Goal: Use online tool/utility

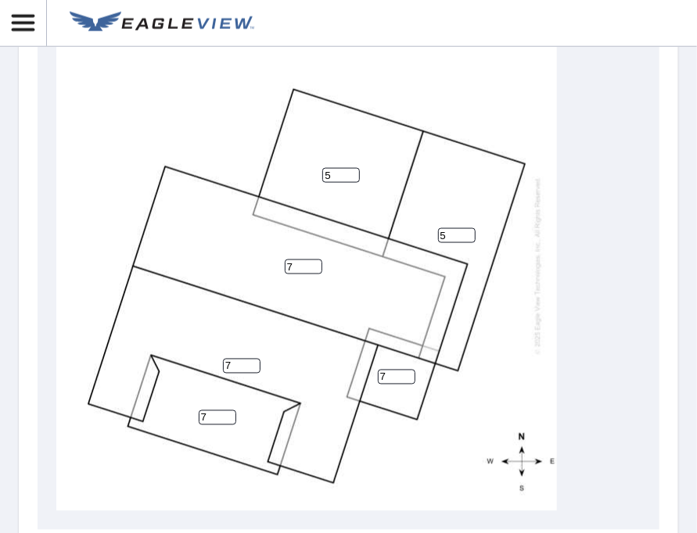
scroll to position [782, 0]
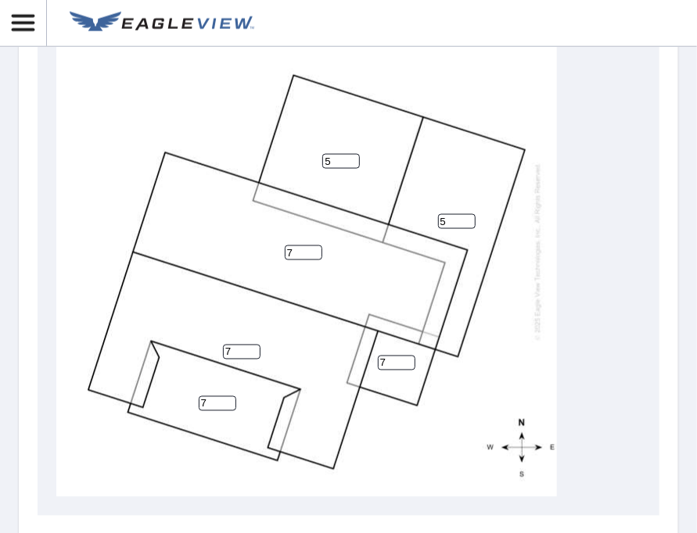
drag, startPoint x: 302, startPoint y: 250, endPoint x: 282, endPoint y: 250, distance: 19.5
click at [282, 250] on div "7 7 5 5 7 7" at bounding box center [306, 251] width 500 height 491
type input "5"
click at [249, 355] on input "6" at bounding box center [242, 352] width 38 height 15
drag, startPoint x: 232, startPoint y: 356, endPoint x: 221, endPoint y: 353, distance: 11.4
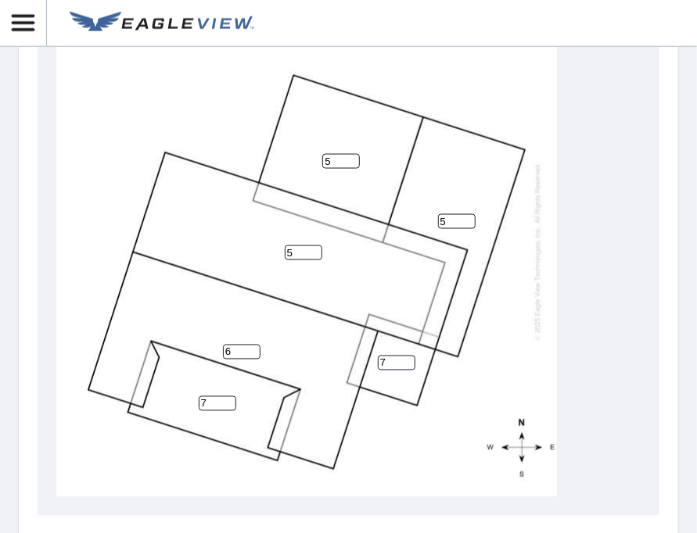
click at [221, 353] on div "5 6 5 5 7 7" at bounding box center [306, 251] width 500 height 491
type input "5"
click at [346, 368] on div "5 5 5 5 7 7" at bounding box center [306, 251] width 500 height 491
drag, startPoint x: 217, startPoint y: 399, endPoint x: 188, endPoint y: 409, distance: 29.7
click at [188, 409] on div "5 5 5 5 7 7" at bounding box center [306, 251] width 500 height 491
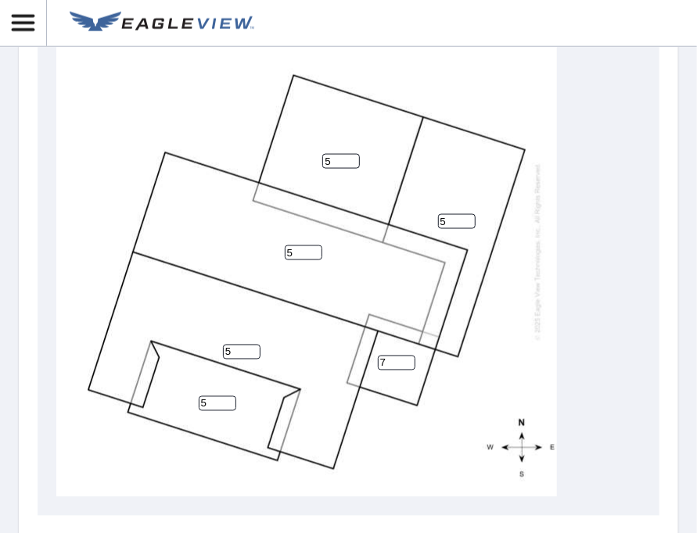
type input "5"
drag, startPoint x: 387, startPoint y: 358, endPoint x: 376, endPoint y: 363, distance: 11.9
click at [376, 363] on div "5 5 5 5 5 7" at bounding box center [306, 251] width 500 height 491
type input "5"
click at [470, 387] on div "5 5 5 5 5 5" at bounding box center [306, 251] width 500 height 491
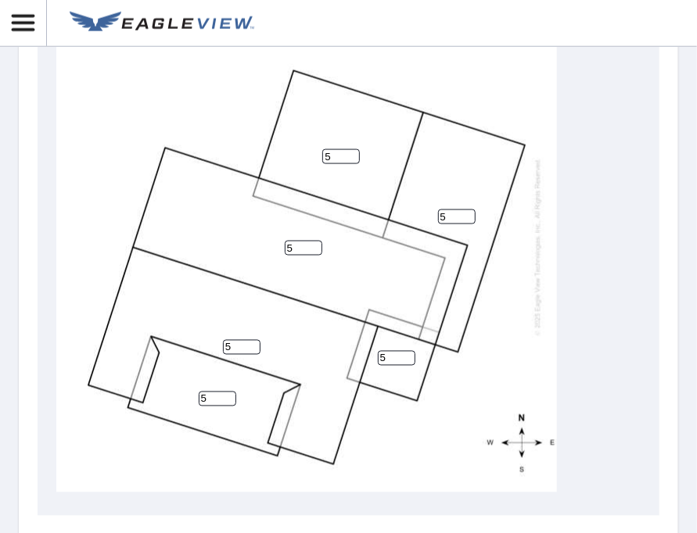
scroll to position [0, 0]
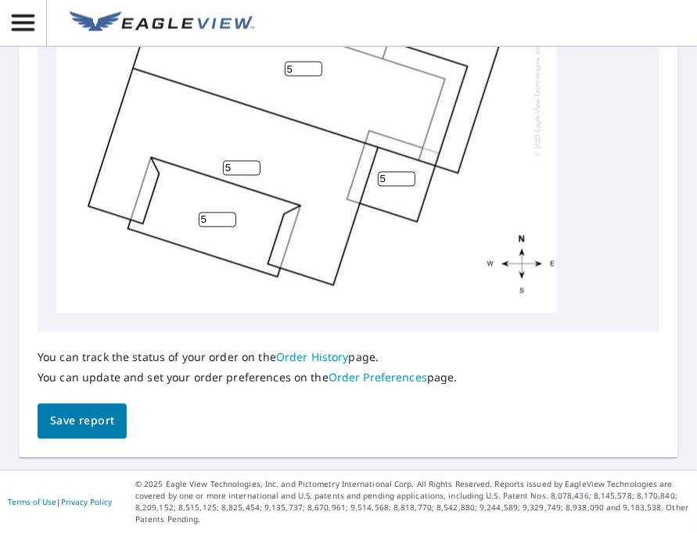
click at [84, 417] on span "Save report" at bounding box center [82, 422] width 64 height 20
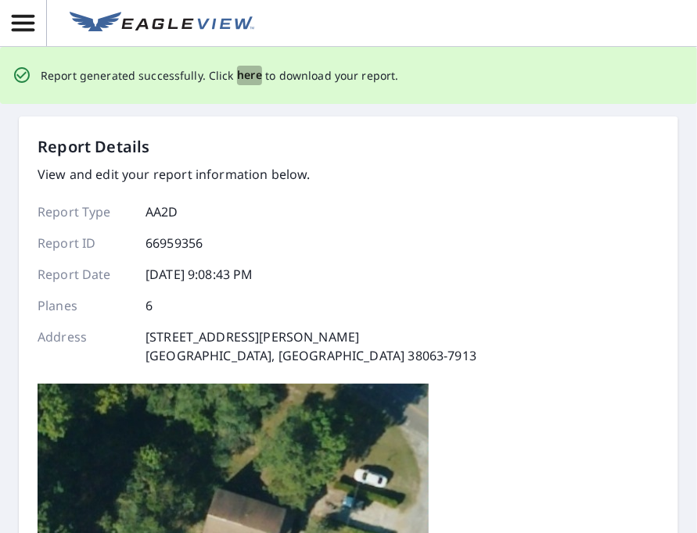
click at [247, 77] on span "here" at bounding box center [250, 76] width 26 height 20
